Goal: Book appointment/travel/reservation

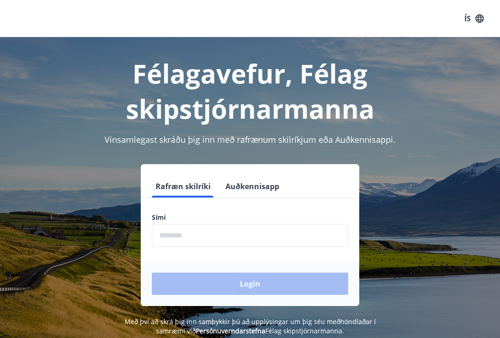
click at [176, 232] on input "phone" at bounding box center [250, 235] width 196 height 23
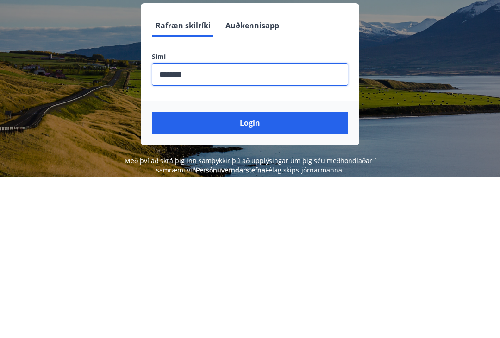
type input "********"
click at [254, 272] on button "Login" at bounding box center [250, 283] width 196 height 22
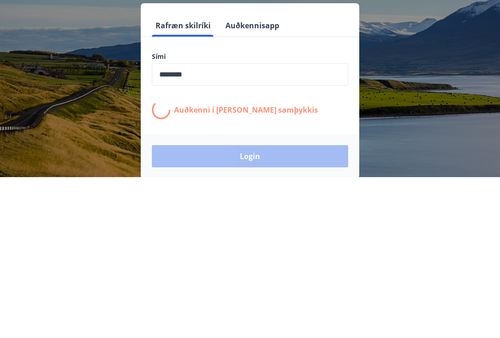
scroll to position [132, 0]
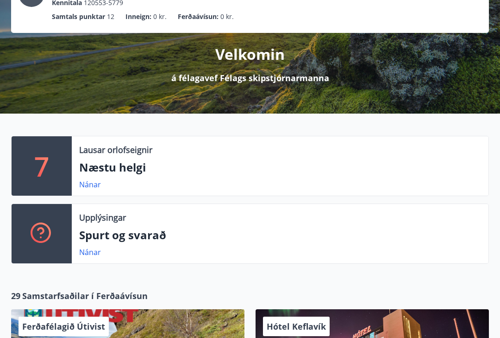
scroll to position [88, 0]
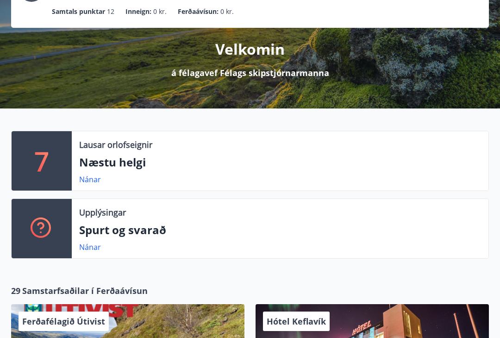
click at [95, 180] on link "Nánar" at bounding box center [90, 179] width 22 height 10
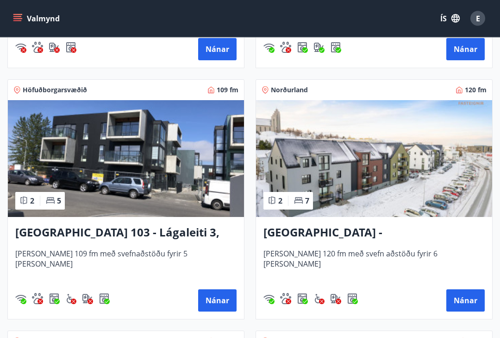
scroll to position [401, 0]
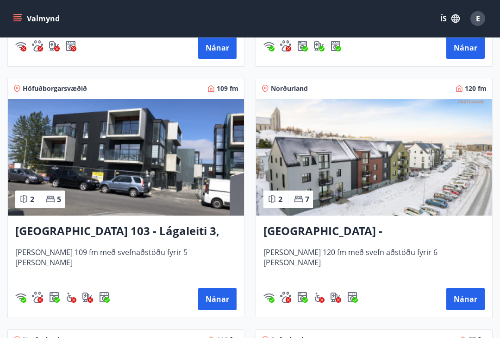
click at [470, 295] on button "Nánar" at bounding box center [465, 299] width 38 height 22
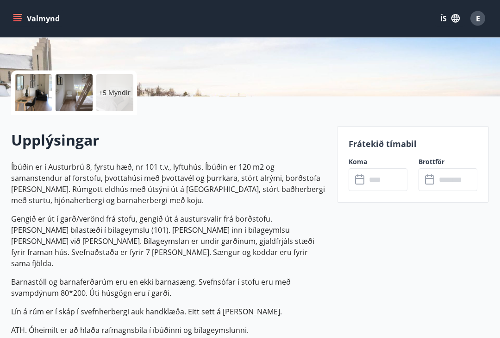
scroll to position [178, 0]
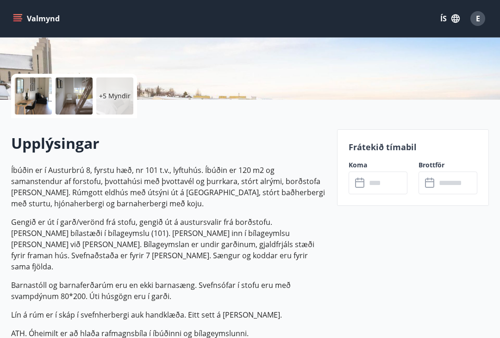
click at [362, 184] on icon at bounding box center [360, 182] width 11 height 11
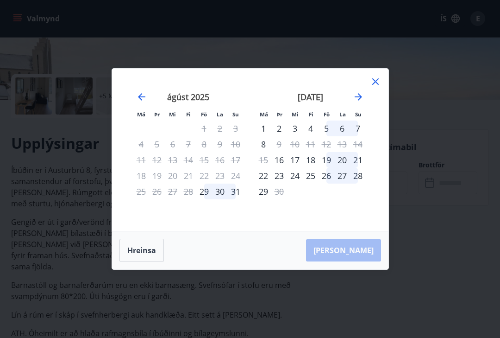
click at [375, 79] on icon at bounding box center [375, 81] width 11 height 11
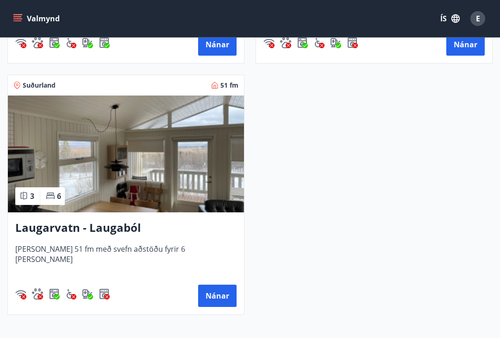
scroll to position [914, 0]
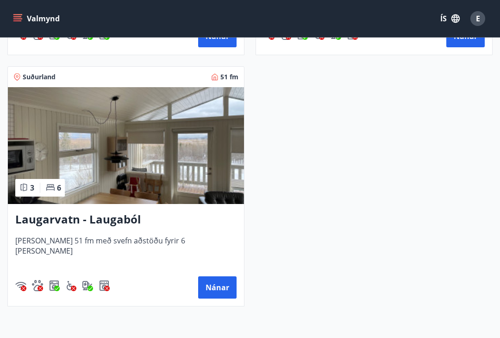
click at [220, 291] on button "Nánar" at bounding box center [217, 287] width 38 height 22
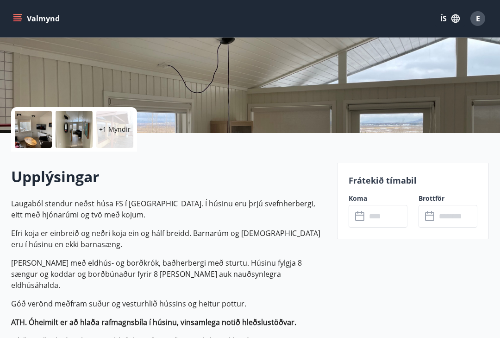
scroll to position [148, 0]
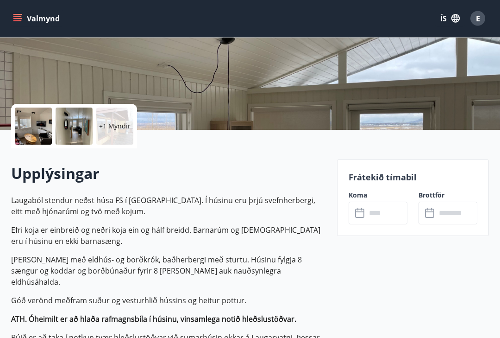
click at [362, 214] on icon at bounding box center [360, 213] width 11 height 11
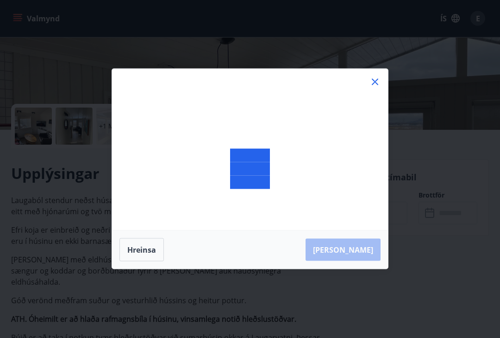
scroll to position [148, 0]
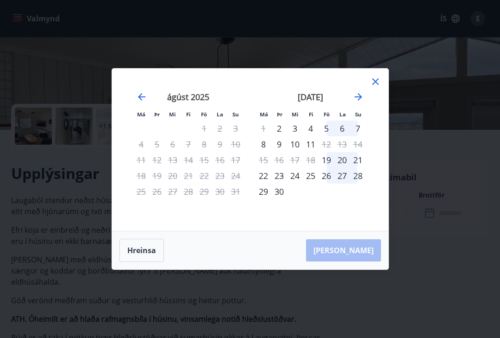
click at [373, 87] on icon at bounding box center [375, 81] width 11 height 11
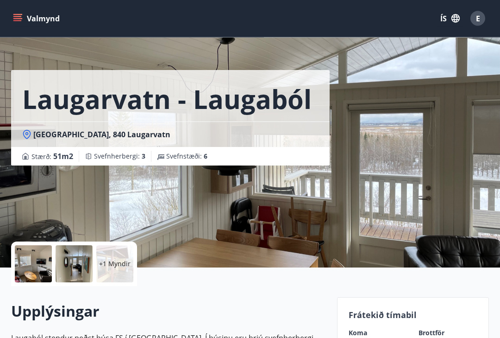
scroll to position [0, 0]
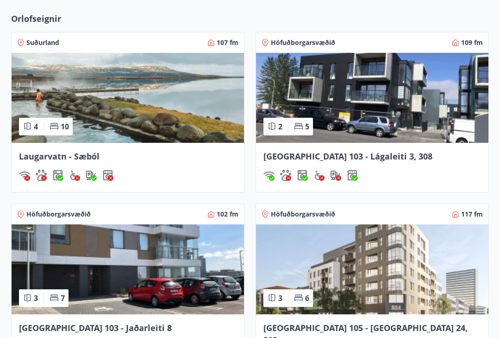
scroll to position [665, 0]
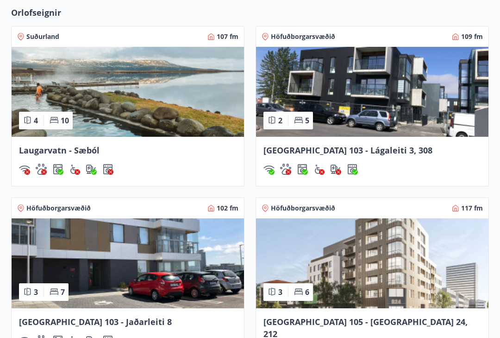
click at [73, 147] on span "Laugarvatn - Sæból" at bounding box center [59, 150] width 81 height 11
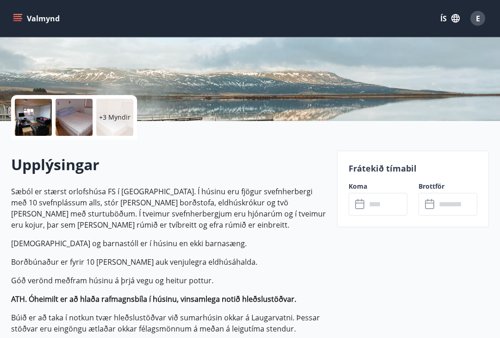
click at [360, 205] on icon at bounding box center [360, 204] width 11 height 11
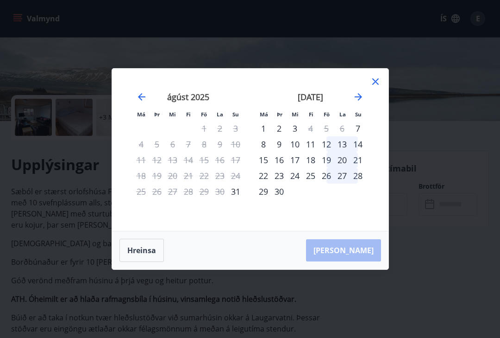
click at [375, 87] on icon at bounding box center [375, 81] width 11 height 11
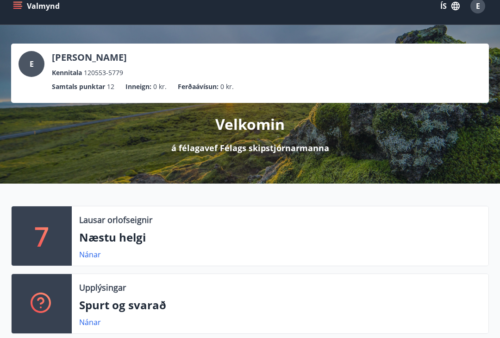
scroll to position [5, 0]
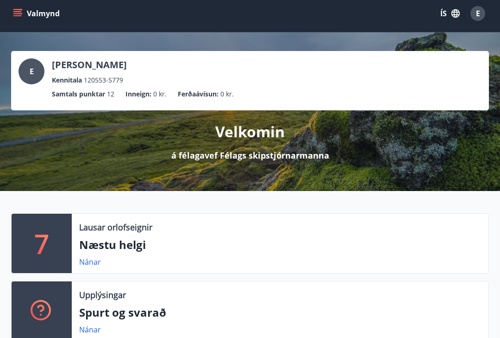
click at [126, 242] on p "Næstu helgi" at bounding box center [280, 245] width 402 height 16
click at [94, 257] on link "Nánar" at bounding box center [90, 262] width 22 height 10
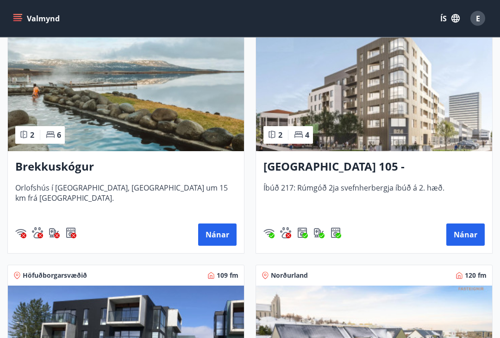
scroll to position [214, 0]
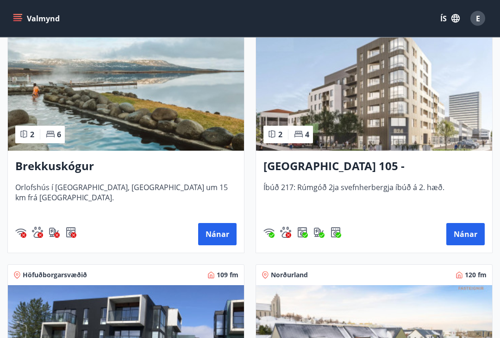
click at [208, 234] on button "Nánar" at bounding box center [217, 234] width 38 height 22
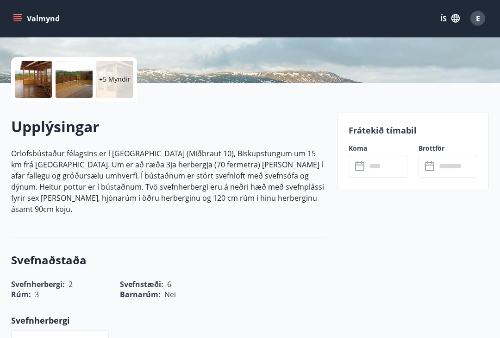
scroll to position [196, 0]
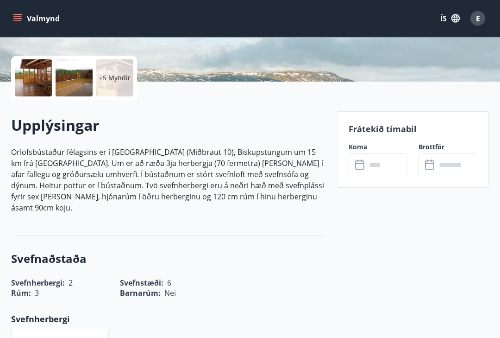
click at [366, 166] on input "text" at bounding box center [386, 165] width 41 height 23
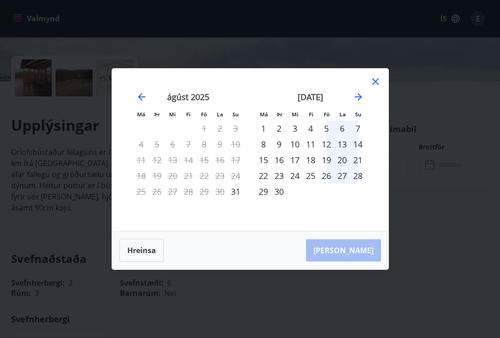
click at [372, 87] on icon at bounding box center [375, 81] width 11 height 11
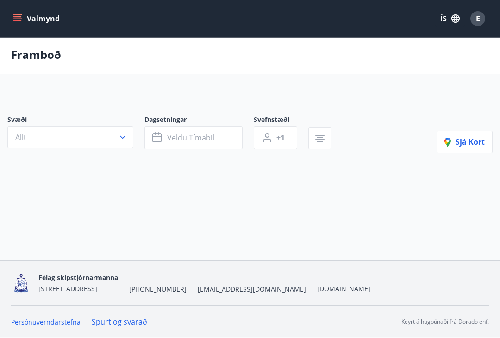
scroll to position [18, 0]
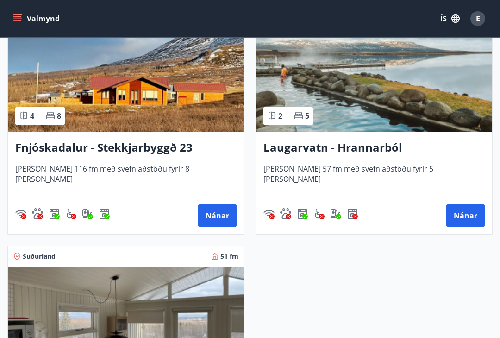
click at [461, 219] on button "Nánar" at bounding box center [465, 215] width 38 height 22
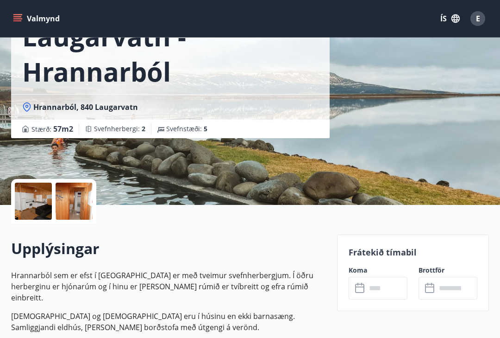
scroll to position [101, 0]
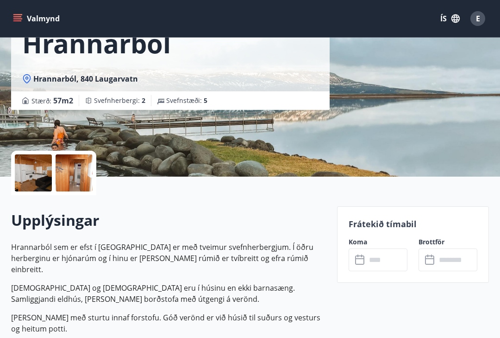
click at [359, 258] on icon at bounding box center [359, 258] width 9 height 1
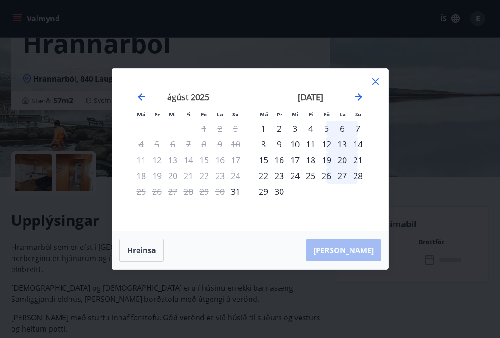
click at [377, 87] on icon at bounding box center [375, 81] width 11 height 11
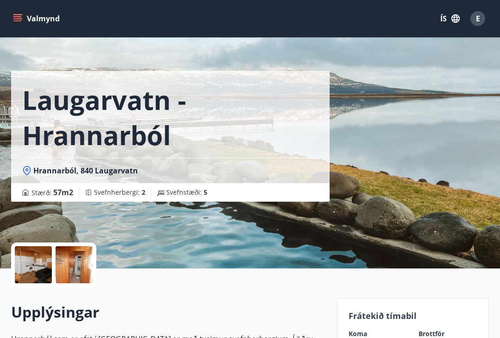
scroll to position [0, 0]
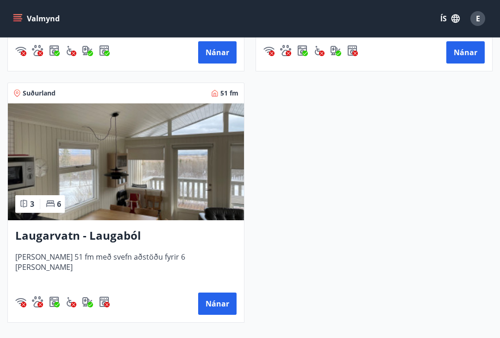
scroll to position [900, 0]
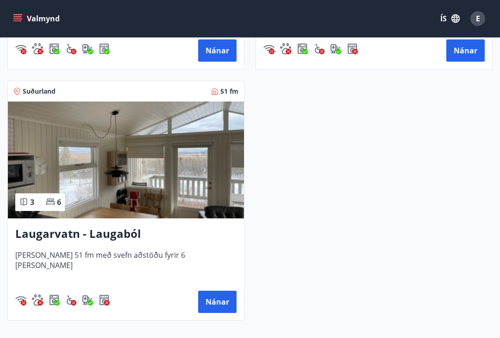
click at [218, 300] on button "Nánar" at bounding box center [217, 301] width 38 height 22
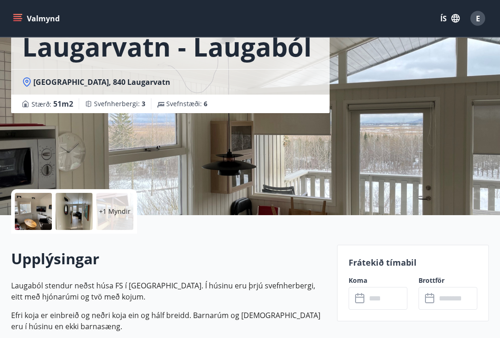
scroll to position [63, 0]
click at [357, 301] on icon at bounding box center [360, 298] width 11 height 11
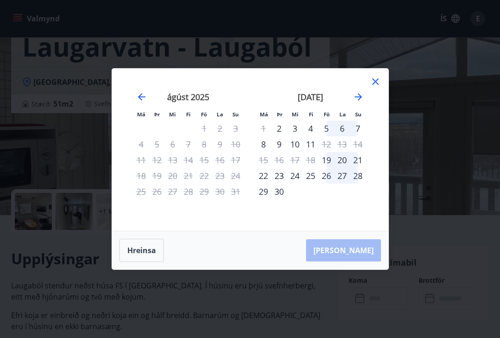
click at [377, 87] on icon at bounding box center [375, 81] width 11 height 11
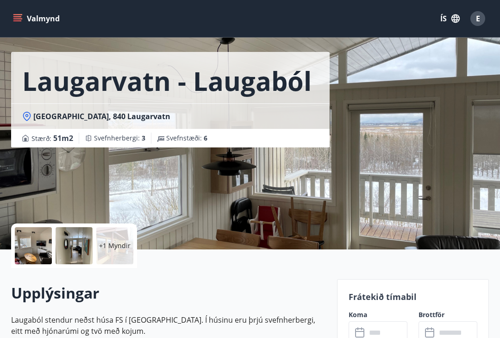
scroll to position [0, 0]
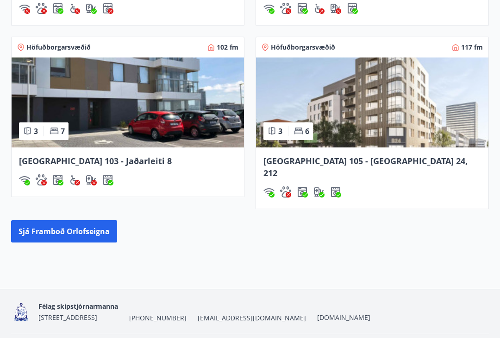
scroll to position [827, 0]
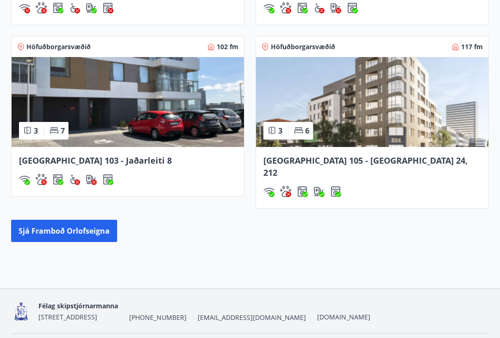
click at [73, 220] on button "Sjá framboð orlofseigna" at bounding box center [64, 231] width 106 height 22
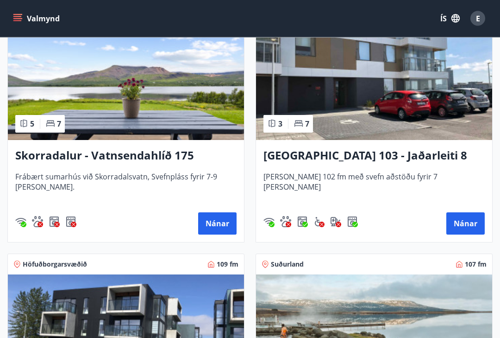
click at [209, 222] on button "Nánar" at bounding box center [217, 224] width 38 height 22
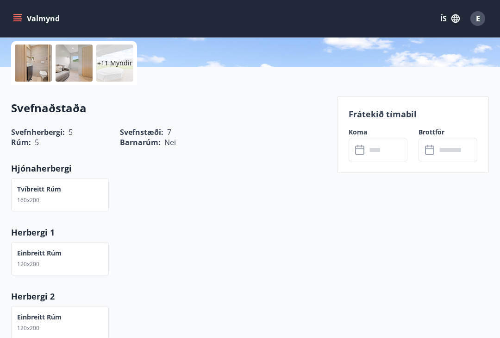
scroll to position [203, 0]
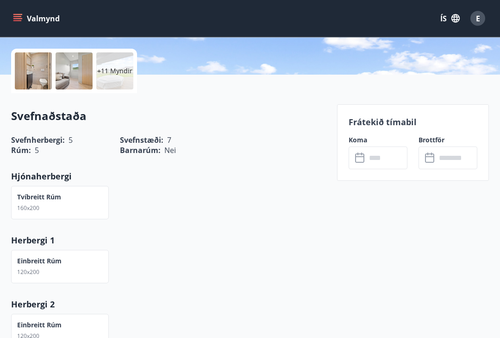
click at [364, 157] on icon at bounding box center [359, 158] width 9 height 9
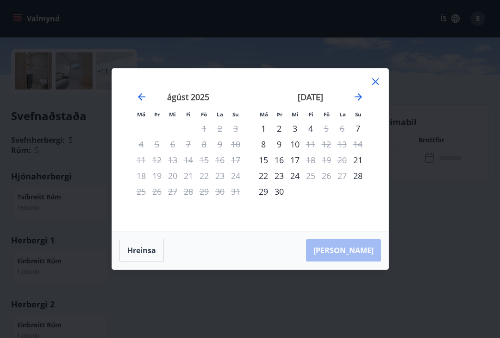
click at [373, 85] on icon at bounding box center [375, 81] width 6 height 6
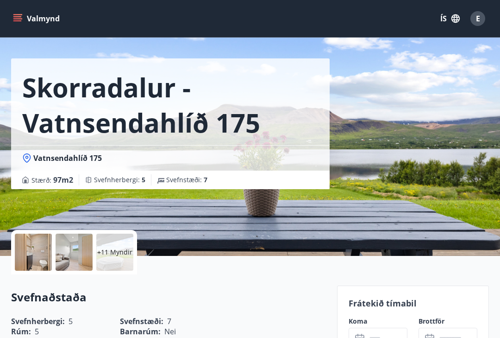
scroll to position [18, 0]
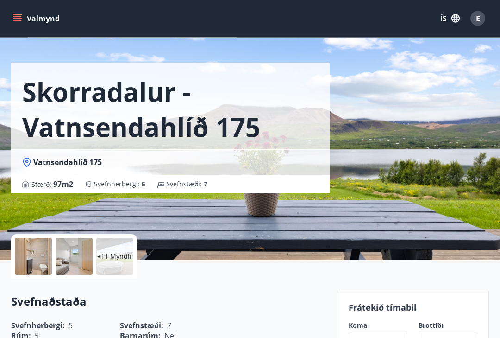
click at [31, 249] on div at bounding box center [33, 256] width 37 height 37
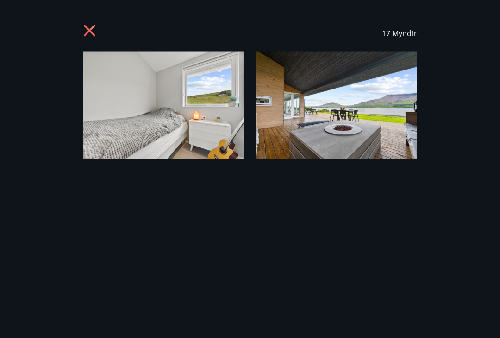
scroll to position [18, 0]
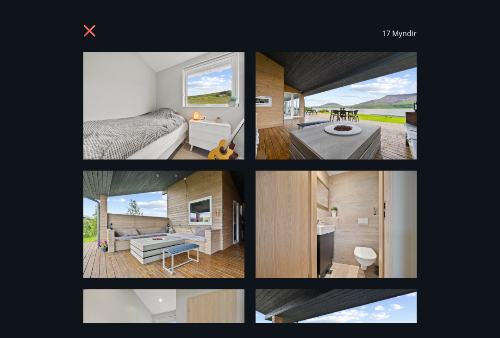
click at [202, 117] on img at bounding box center [163, 105] width 161 height 107
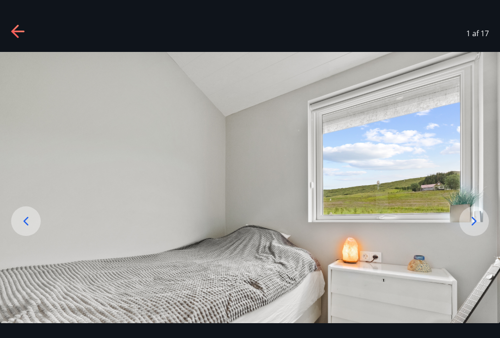
click at [472, 225] on icon at bounding box center [474, 220] width 5 height 9
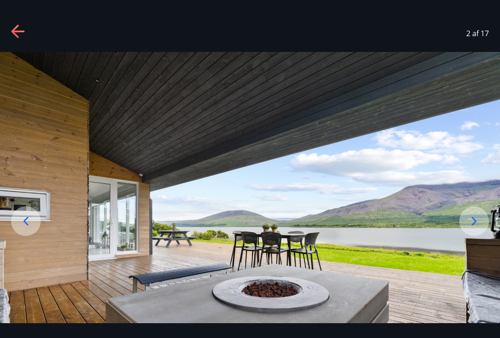
click at [473, 225] on icon at bounding box center [474, 220] width 5 height 9
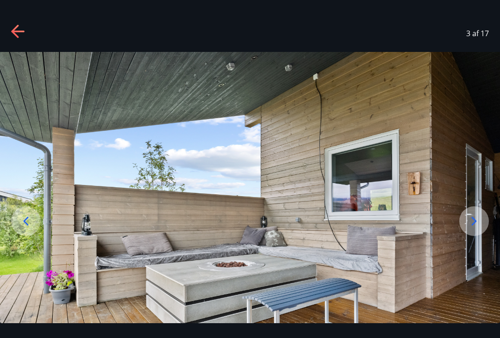
click at [477, 228] on icon at bounding box center [474, 220] width 15 height 15
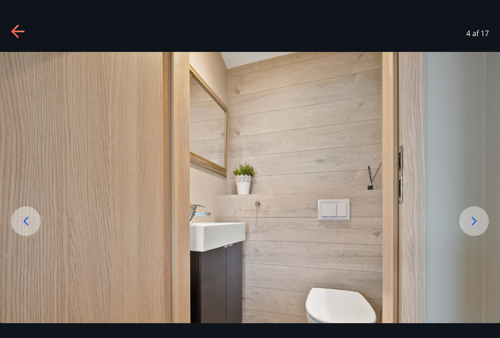
click at [473, 228] on icon at bounding box center [474, 220] width 15 height 15
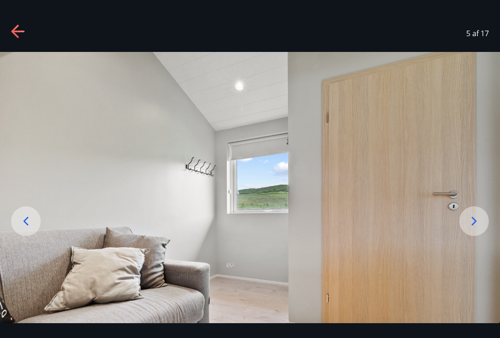
click at [474, 225] on icon at bounding box center [474, 220] width 5 height 9
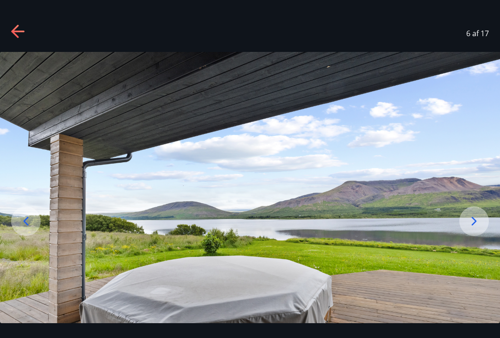
click at [472, 228] on icon at bounding box center [474, 220] width 15 height 15
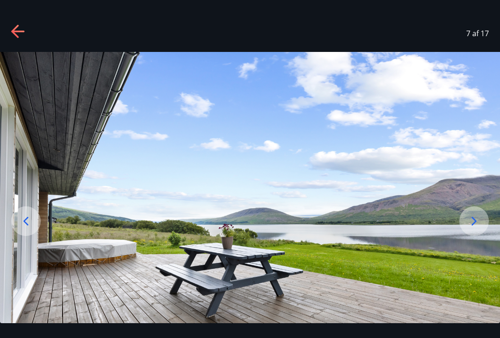
click at [471, 225] on icon at bounding box center [474, 220] width 15 height 15
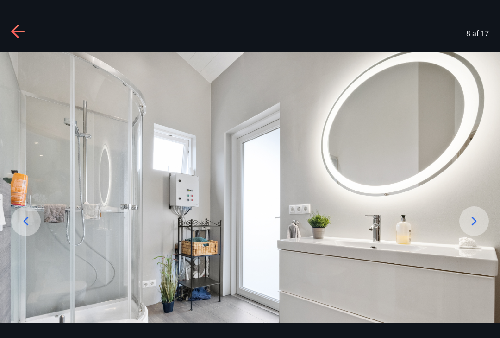
click at [469, 226] on icon at bounding box center [474, 220] width 15 height 15
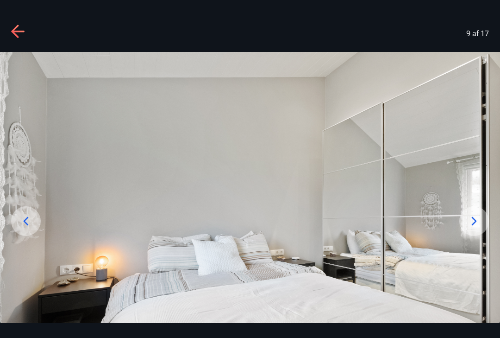
click at [471, 227] on icon at bounding box center [474, 220] width 15 height 15
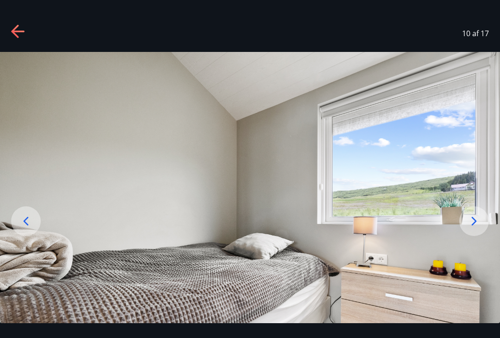
click at [472, 228] on icon at bounding box center [474, 220] width 15 height 15
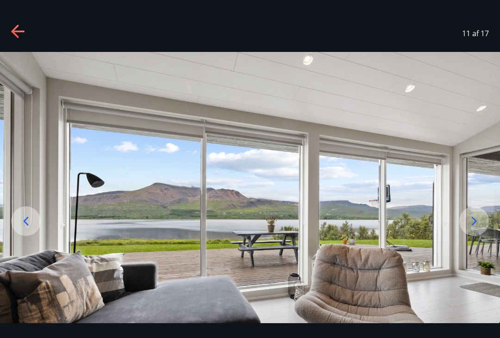
click at [475, 228] on icon at bounding box center [474, 220] width 15 height 15
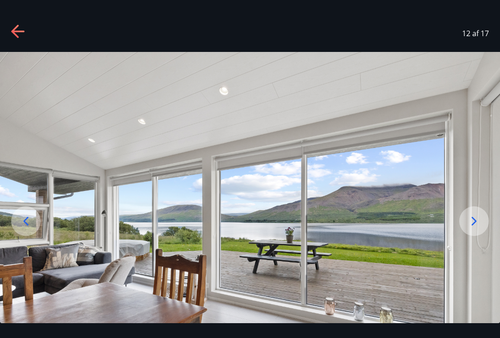
click at [471, 226] on icon at bounding box center [474, 220] width 15 height 15
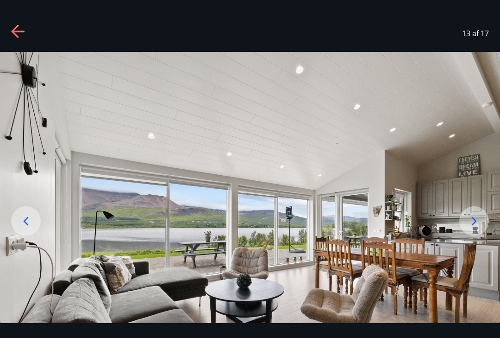
click at [470, 228] on icon at bounding box center [474, 220] width 15 height 15
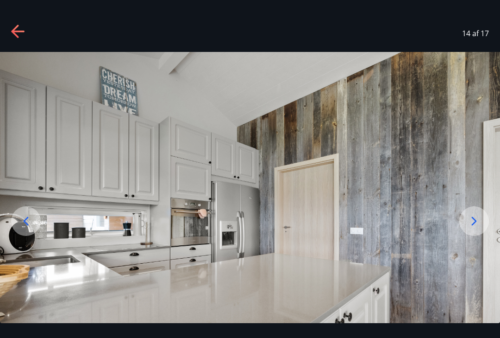
click at [468, 228] on icon at bounding box center [474, 220] width 15 height 15
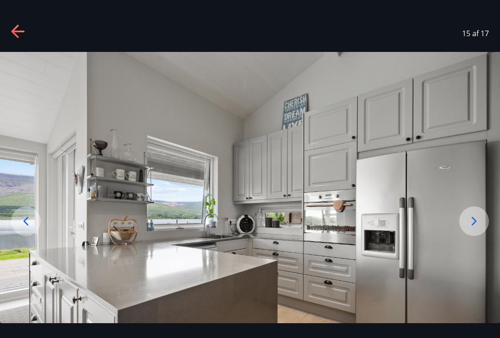
click at [476, 228] on icon at bounding box center [474, 220] width 15 height 15
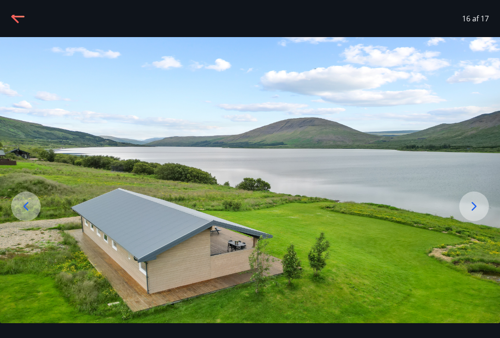
scroll to position [20, 0]
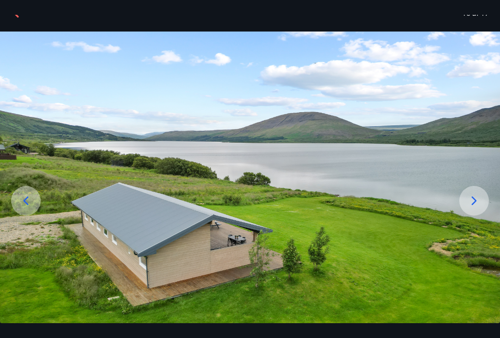
click at [466, 211] on div at bounding box center [474, 201] width 30 height 30
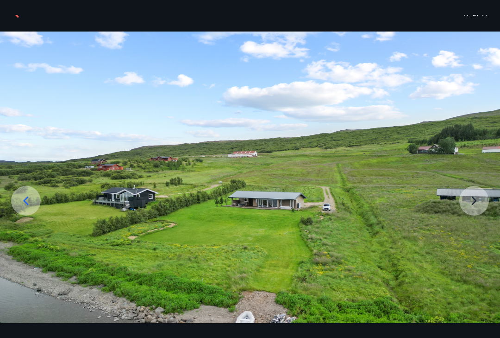
click at [470, 209] on img at bounding box center [250, 218] width 500 height 375
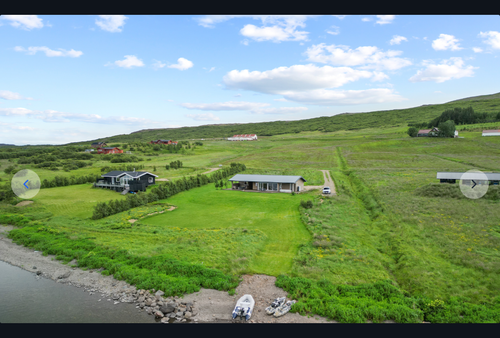
click at [477, 191] on img at bounding box center [250, 202] width 500 height 375
click at [477, 196] on img at bounding box center [250, 202] width 500 height 375
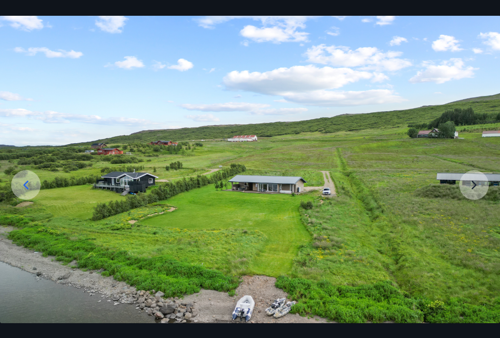
scroll to position [36, 0]
click at [27, 192] on icon at bounding box center [26, 184] width 15 height 15
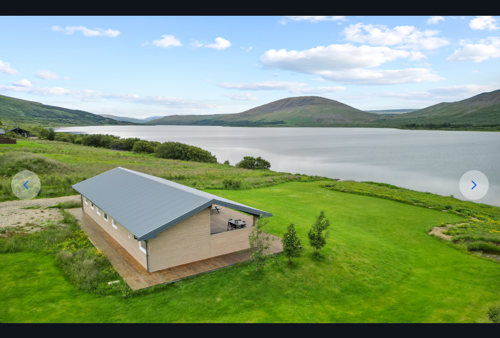
click at [32, 192] on icon at bounding box center [26, 184] width 15 height 15
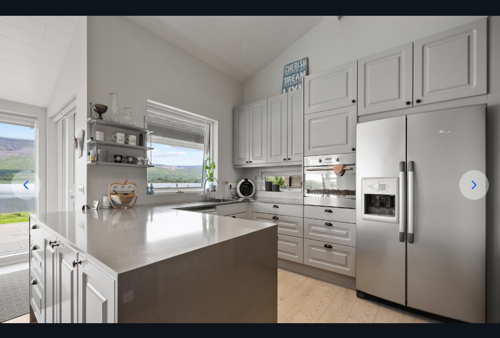
click at [28, 188] on icon at bounding box center [26, 184] width 15 height 15
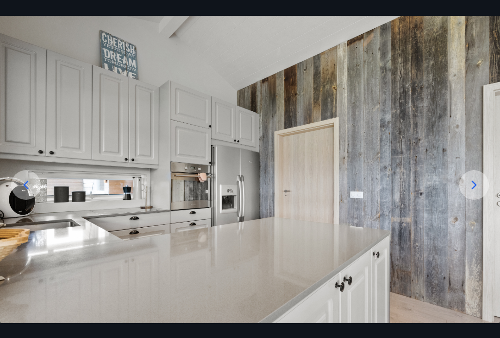
click at [22, 192] on icon at bounding box center [26, 184] width 15 height 15
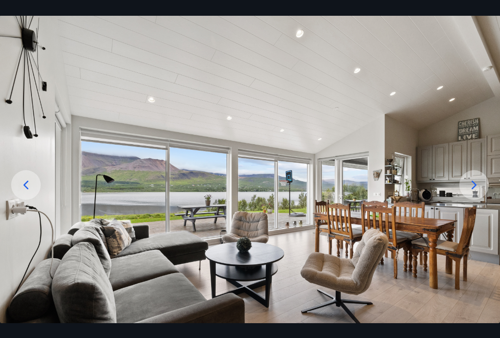
click at [31, 189] on icon at bounding box center [26, 184] width 15 height 15
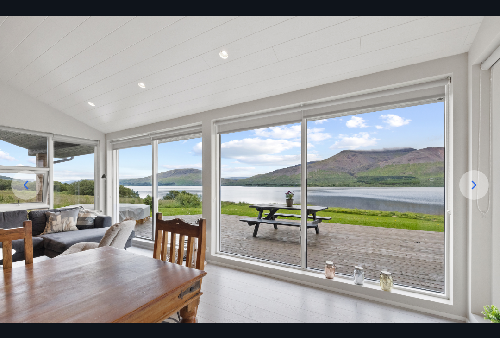
click at [27, 192] on icon at bounding box center [26, 184] width 15 height 15
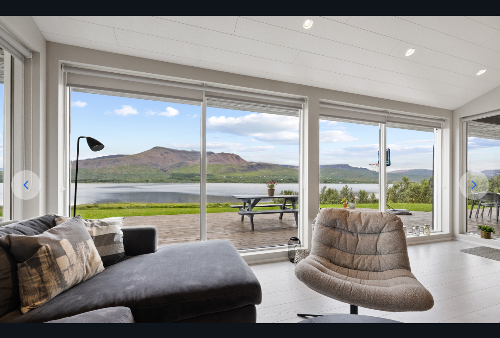
click at [27, 192] on icon at bounding box center [26, 184] width 15 height 15
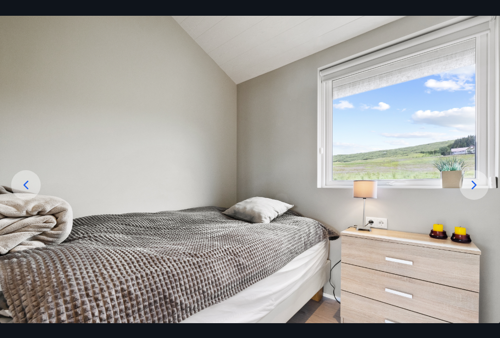
click at [23, 192] on icon at bounding box center [26, 184] width 15 height 15
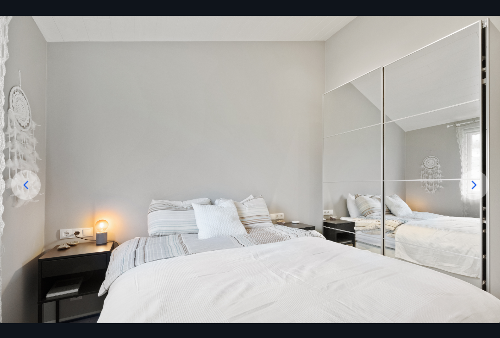
click at [28, 188] on icon at bounding box center [26, 184] width 15 height 15
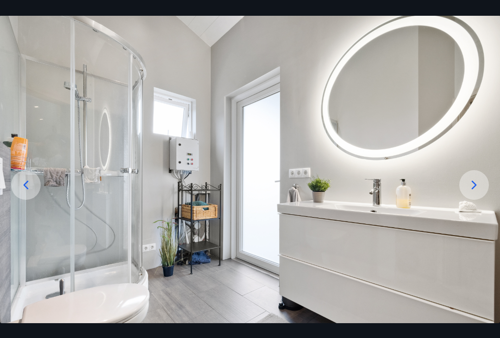
click at [35, 185] on div at bounding box center [26, 185] width 30 height 30
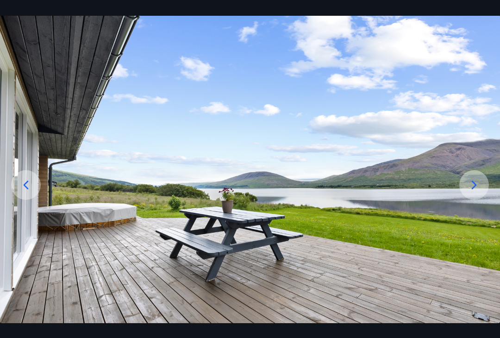
click at [30, 191] on icon at bounding box center [26, 184] width 15 height 15
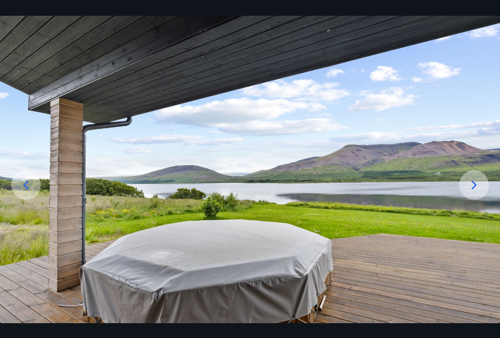
click at [26, 189] on icon at bounding box center [26, 184] width 5 height 9
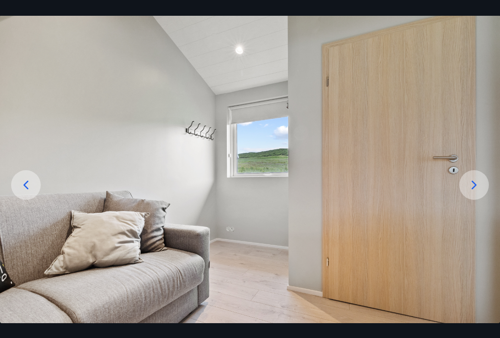
click at [26, 189] on icon at bounding box center [26, 184] width 5 height 9
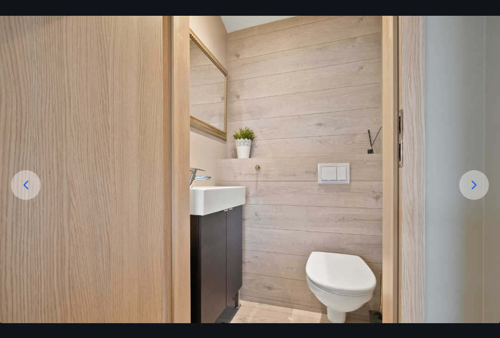
click at [31, 190] on icon at bounding box center [26, 184] width 15 height 15
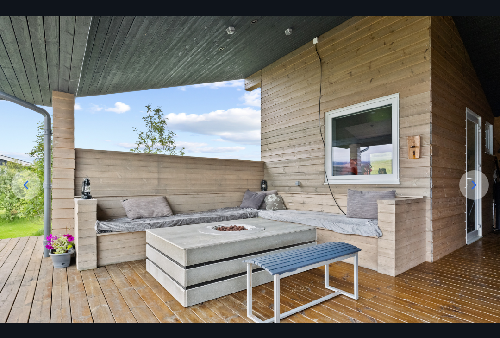
click at [24, 192] on icon at bounding box center [26, 184] width 15 height 15
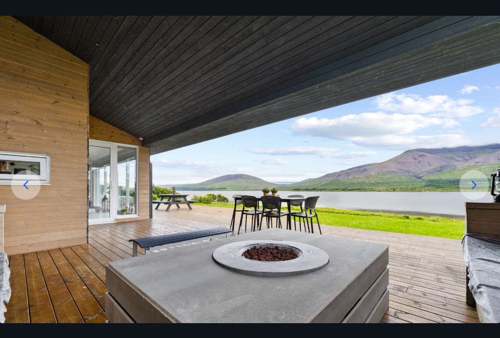
click at [29, 187] on icon at bounding box center [26, 184] width 15 height 15
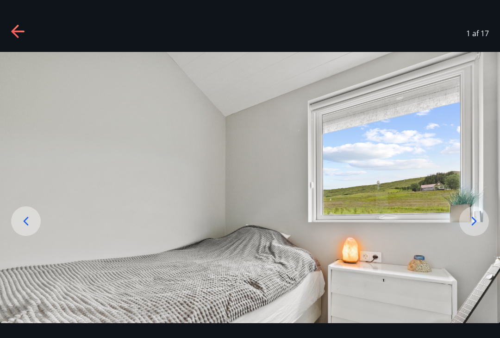
scroll to position [0, 0]
click at [30, 27] on div "1 af 17" at bounding box center [250, 33] width 500 height 37
click at [9, 34] on div "1 af 17" at bounding box center [250, 33] width 500 height 37
click at [18, 31] on icon at bounding box center [17, 32] width 13 height 2
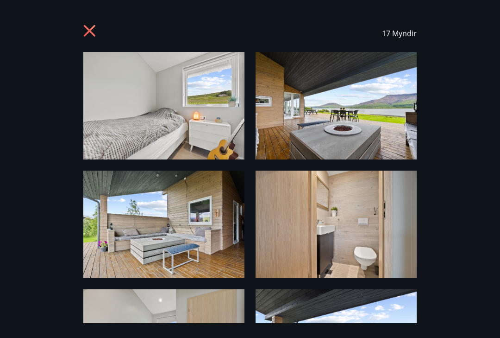
click at [92, 25] on icon at bounding box center [90, 32] width 15 height 15
